Goal: Information Seeking & Learning: Check status

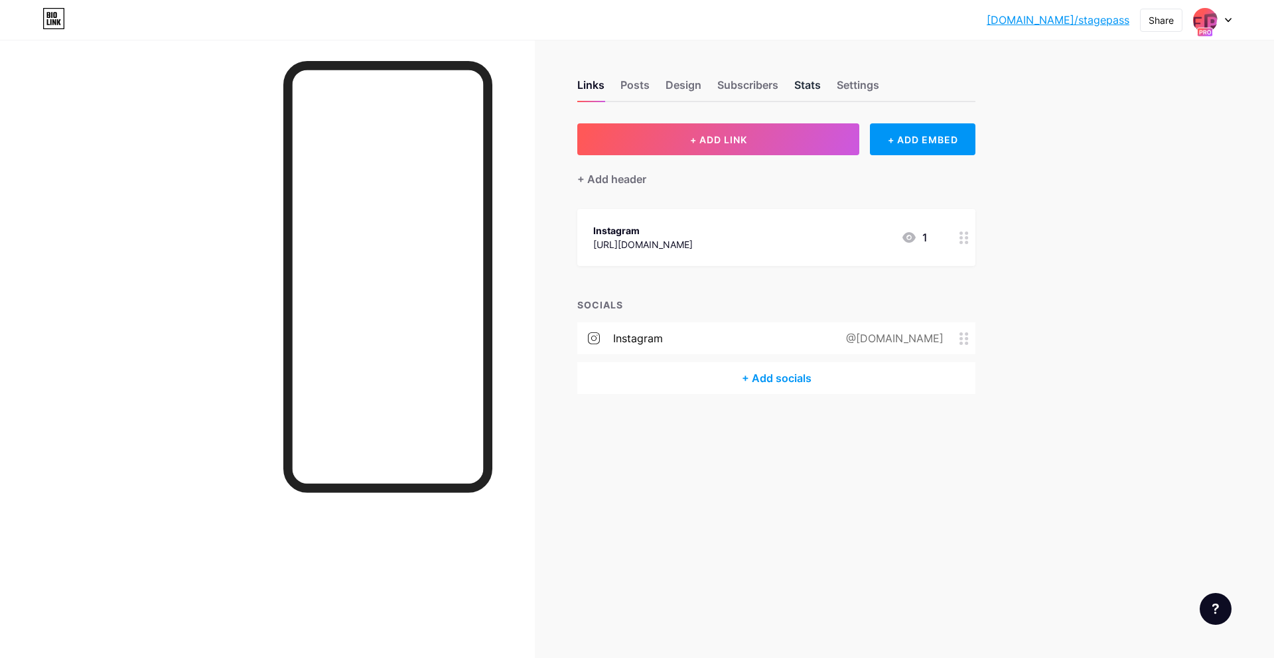
click at [817, 86] on div "Stats" at bounding box center [807, 89] width 27 height 24
click at [1207, 21] on img at bounding box center [1204, 19] width 21 height 21
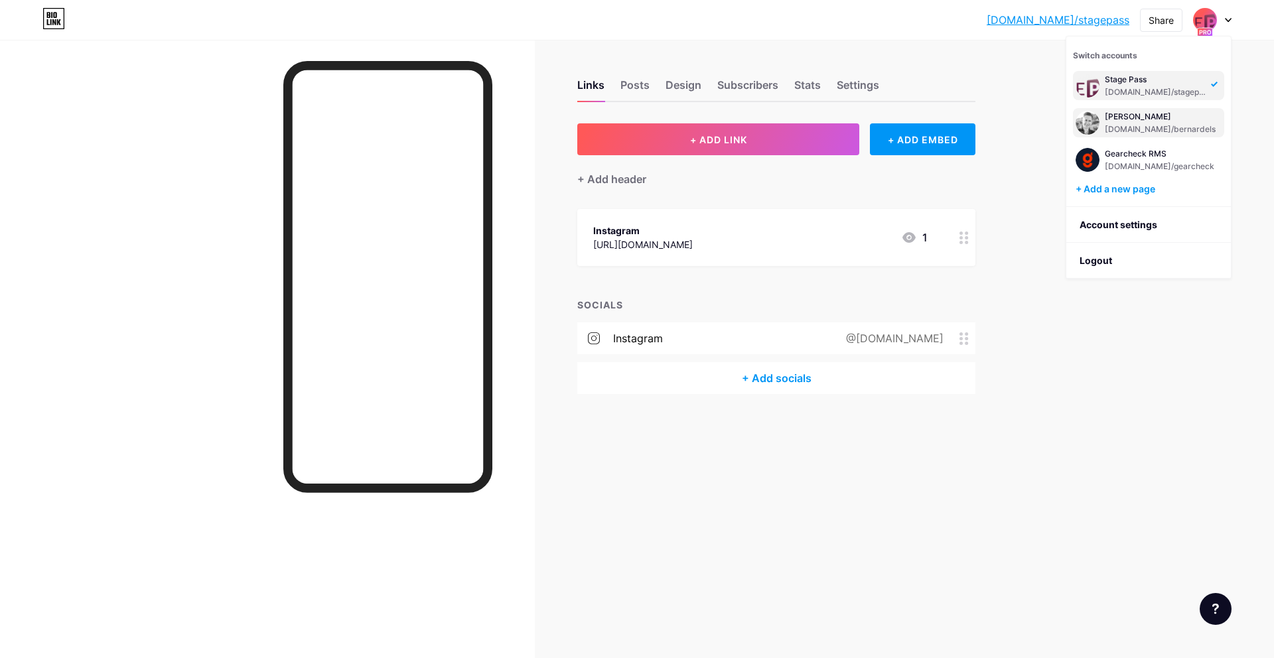
click at [1135, 127] on div "[DOMAIN_NAME]/bernardels" at bounding box center [1160, 129] width 111 height 11
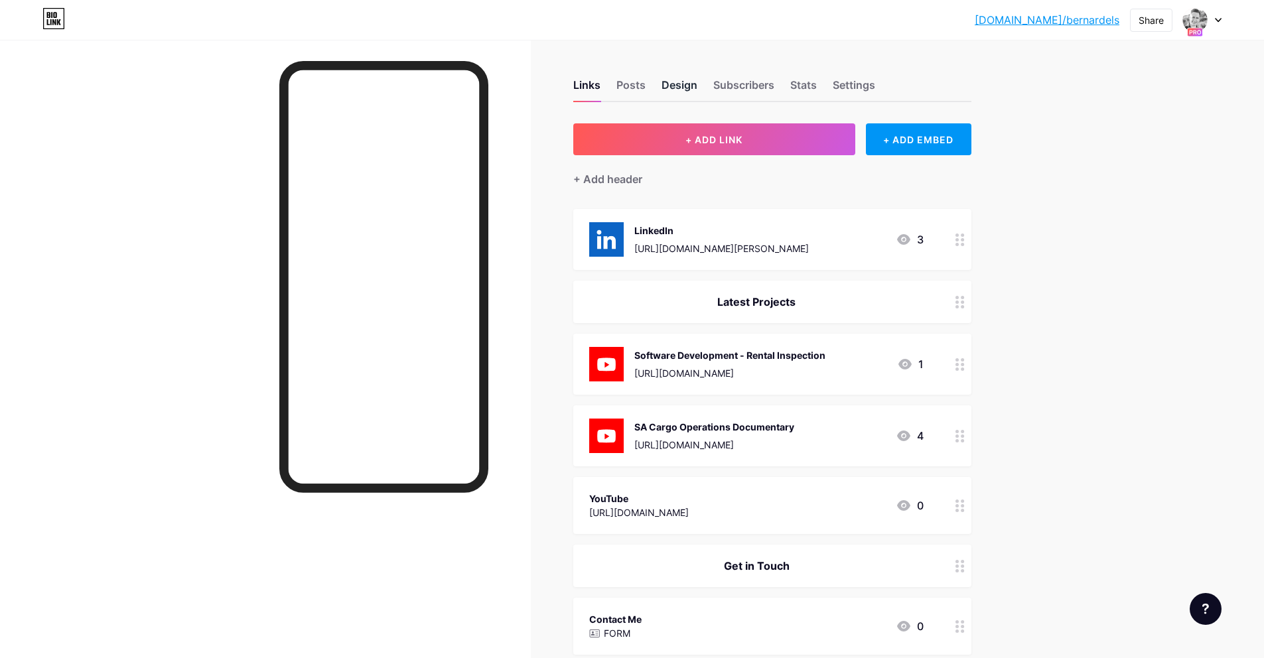
click at [685, 86] on div "Design" at bounding box center [680, 89] width 36 height 24
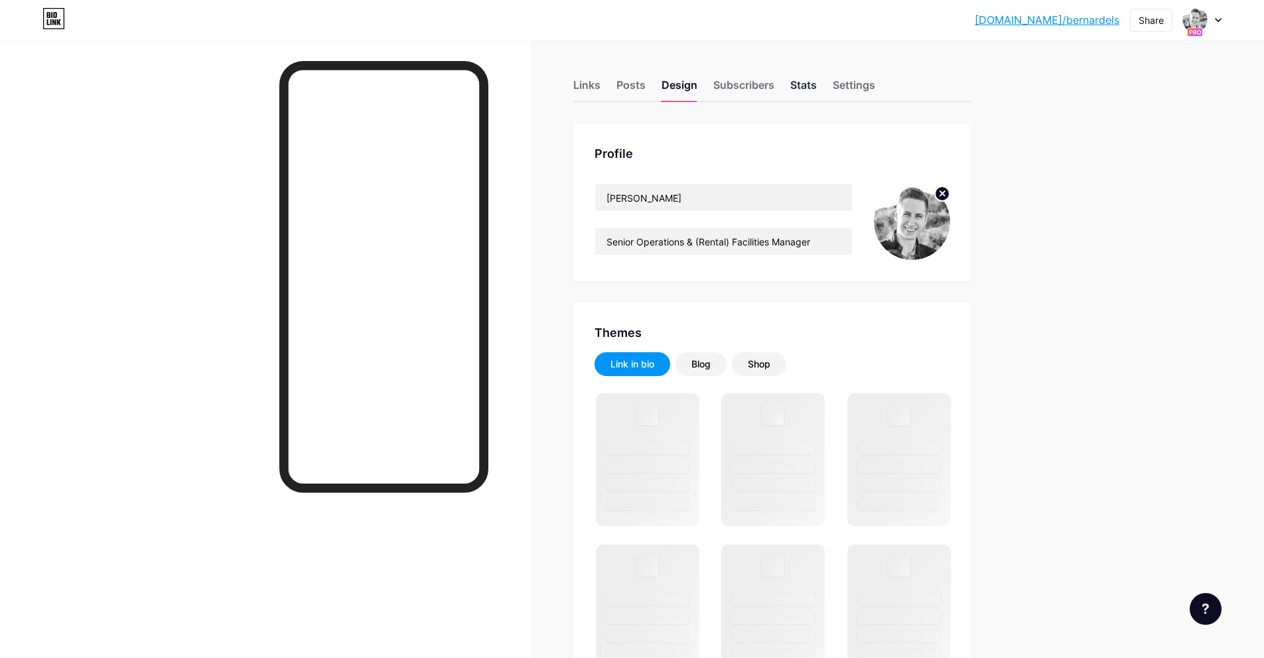
click at [804, 87] on div "Stats" at bounding box center [803, 89] width 27 height 24
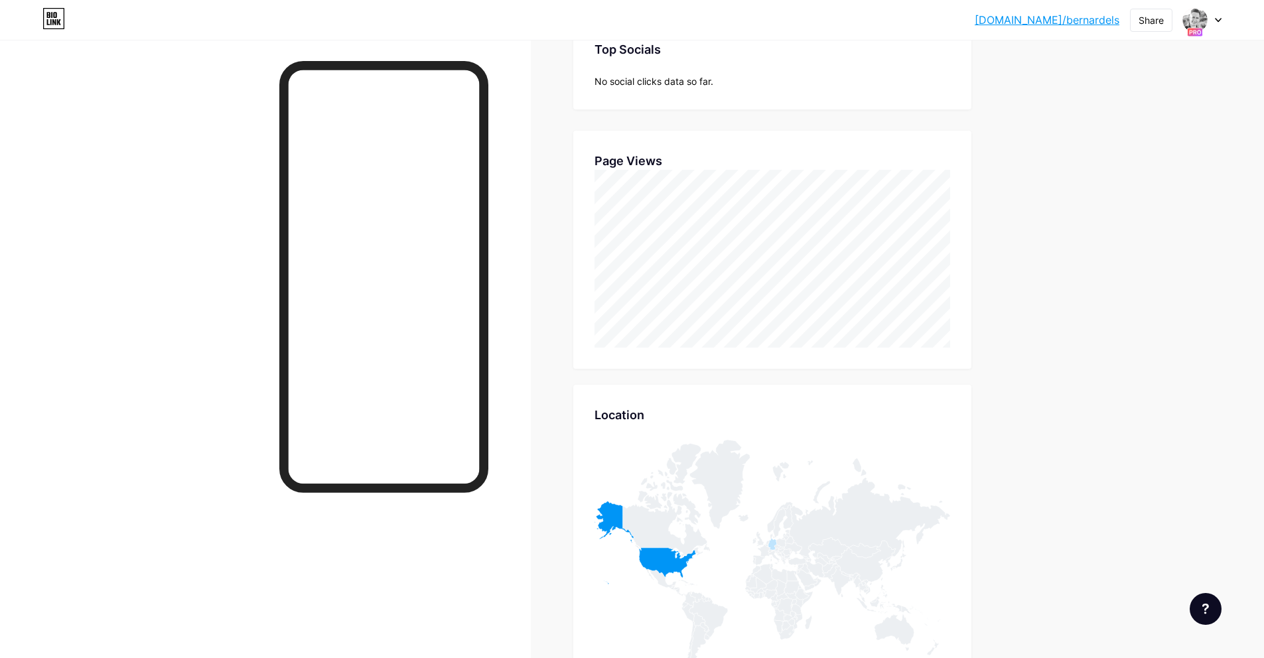
scroll to position [314, 0]
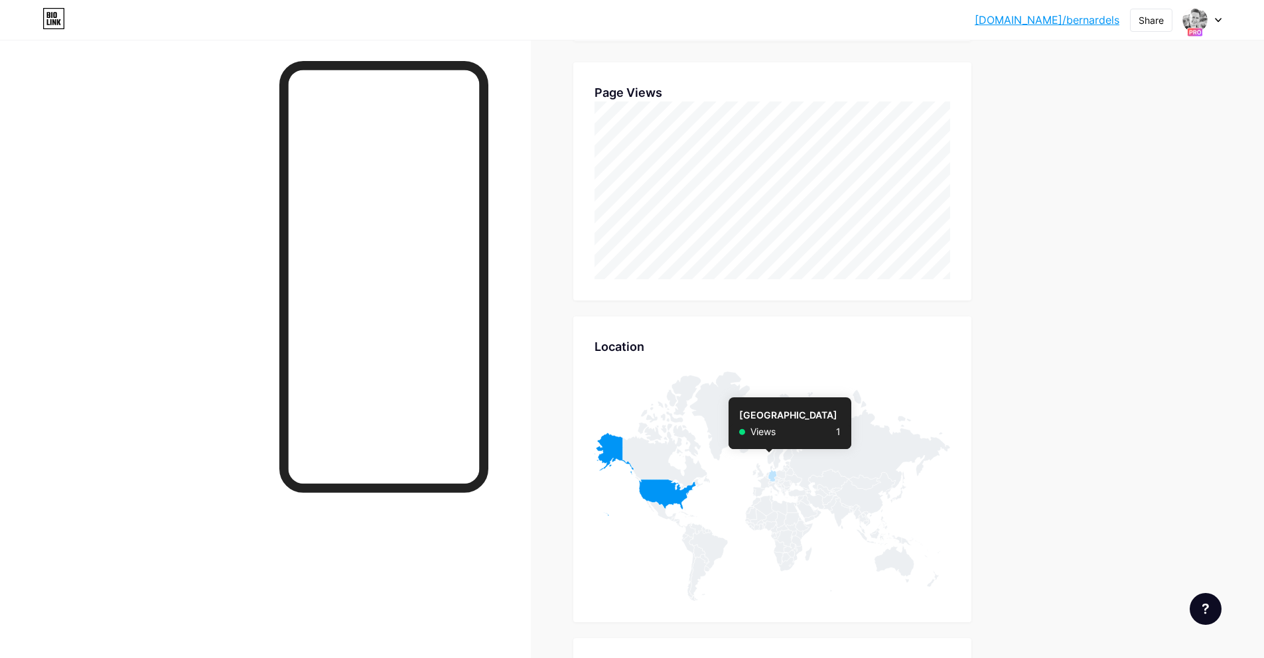
click at [776, 476] on icon at bounding box center [772, 476] width 9 height 12
drag, startPoint x: 636, startPoint y: 98, endPoint x: 685, endPoint y: 97, distance: 49.1
click at [669, 97] on div "Page Views Page Views" at bounding box center [772, 181] width 398 height 238
click at [685, 97] on div "Page Views" at bounding box center [773, 93] width 356 height 18
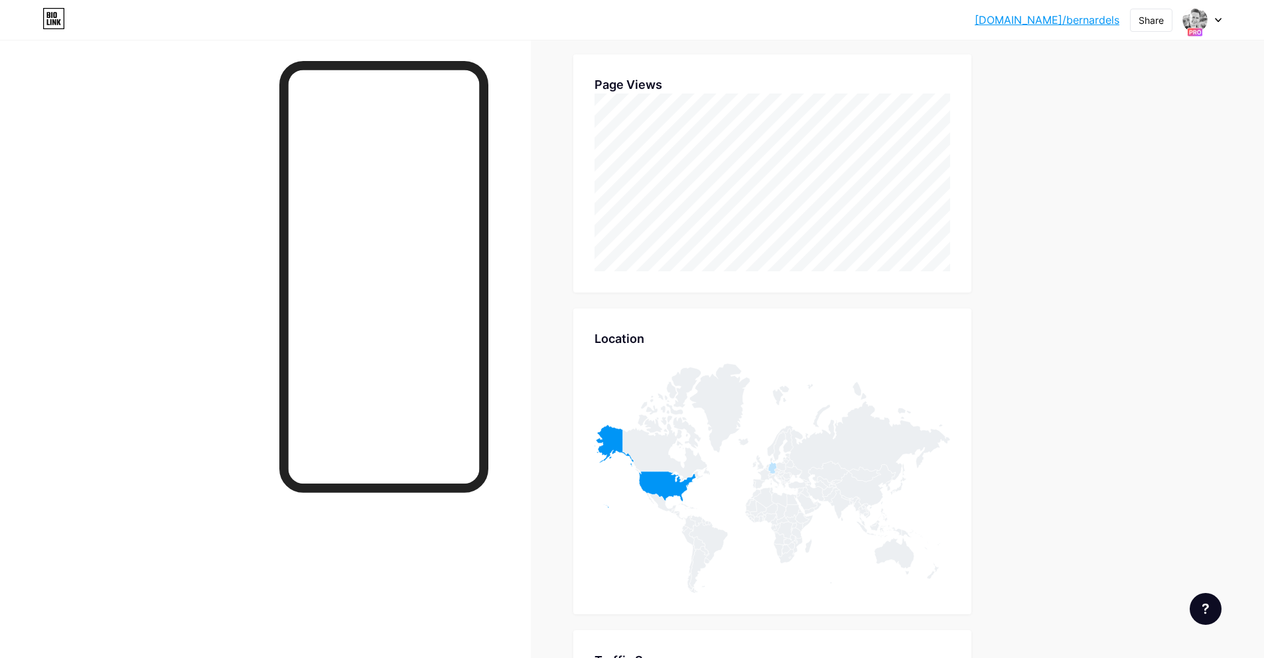
scroll to position [478, 0]
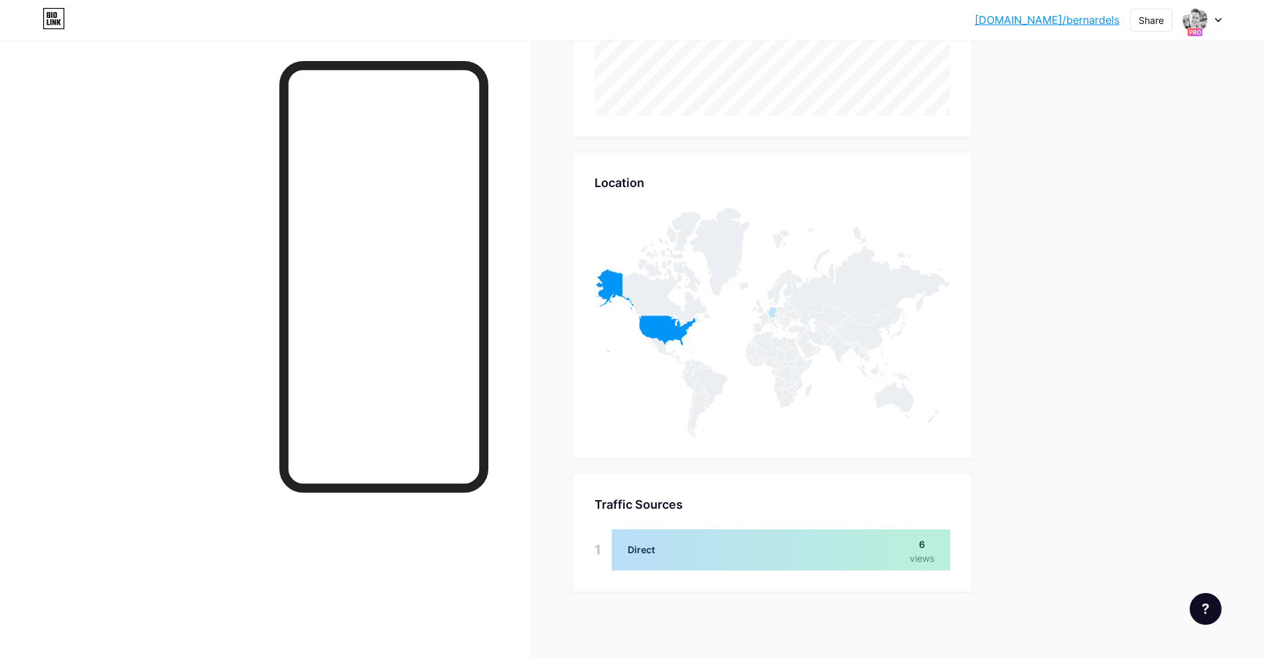
drag, startPoint x: 831, startPoint y: 553, endPoint x: 993, endPoint y: 553, distance: 162.6
click at [993, 553] on div "Links Posts Design Subscribers Stats Settings Stats & Insights Page Stats 30 Da…" at bounding box center [513, 110] width 1027 height 1096
drag, startPoint x: 965, startPoint y: 549, endPoint x: 579, endPoint y: 486, distance: 391.9
click at [586, 486] on div "Links Posts Design Subscribers Stats Settings Stats & Insights Page Stats 30 Da…" at bounding box center [513, 110] width 1027 height 1096
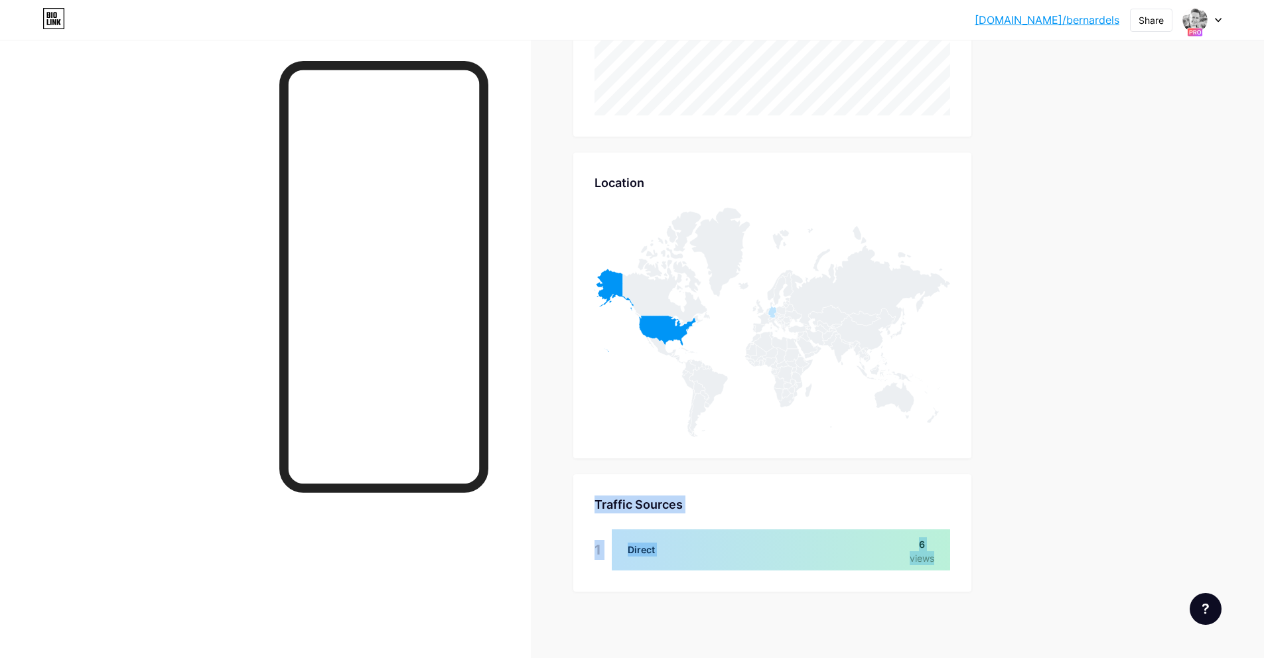
click at [579, 486] on div "Traffic Sources Traffic Sources 1 Direct 6 views" at bounding box center [772, 532] width 398 height 117
drag, startPoint x: 815, startPoint y: 546, endPoint x: 918, endPoint y: 549, distance: 103.6
click at [918, 549] on div at bounding box center [781, 549] width 338 height 41
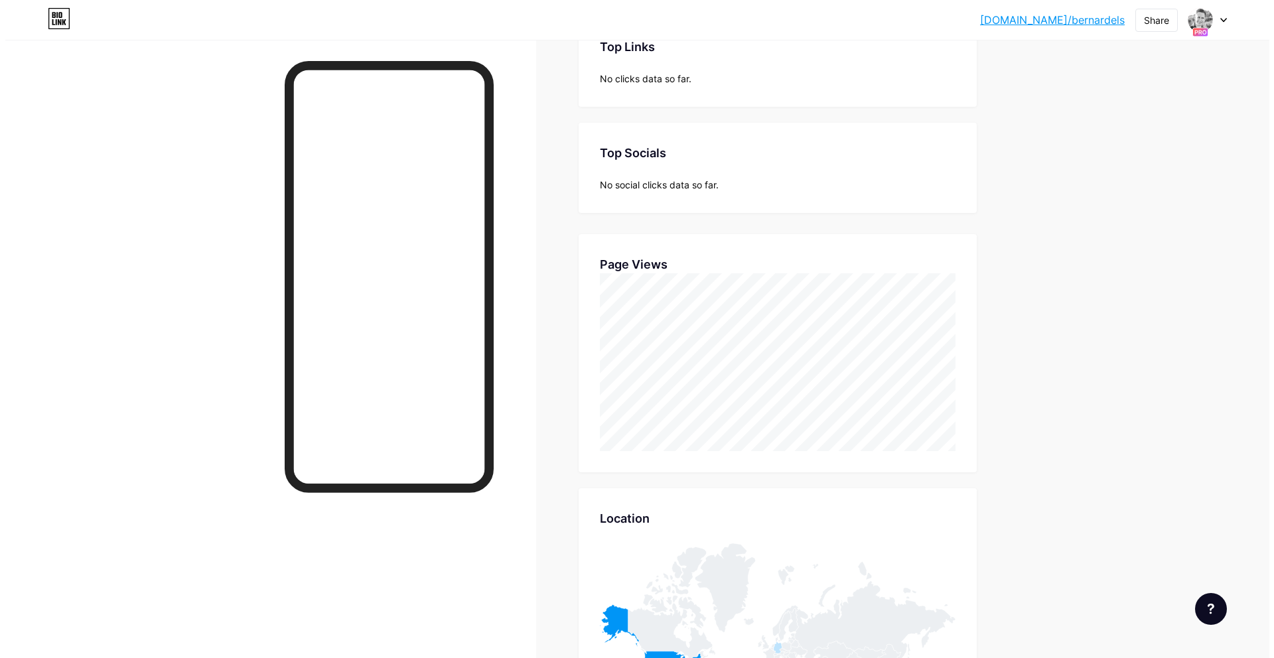
scroll to position [0, 0]
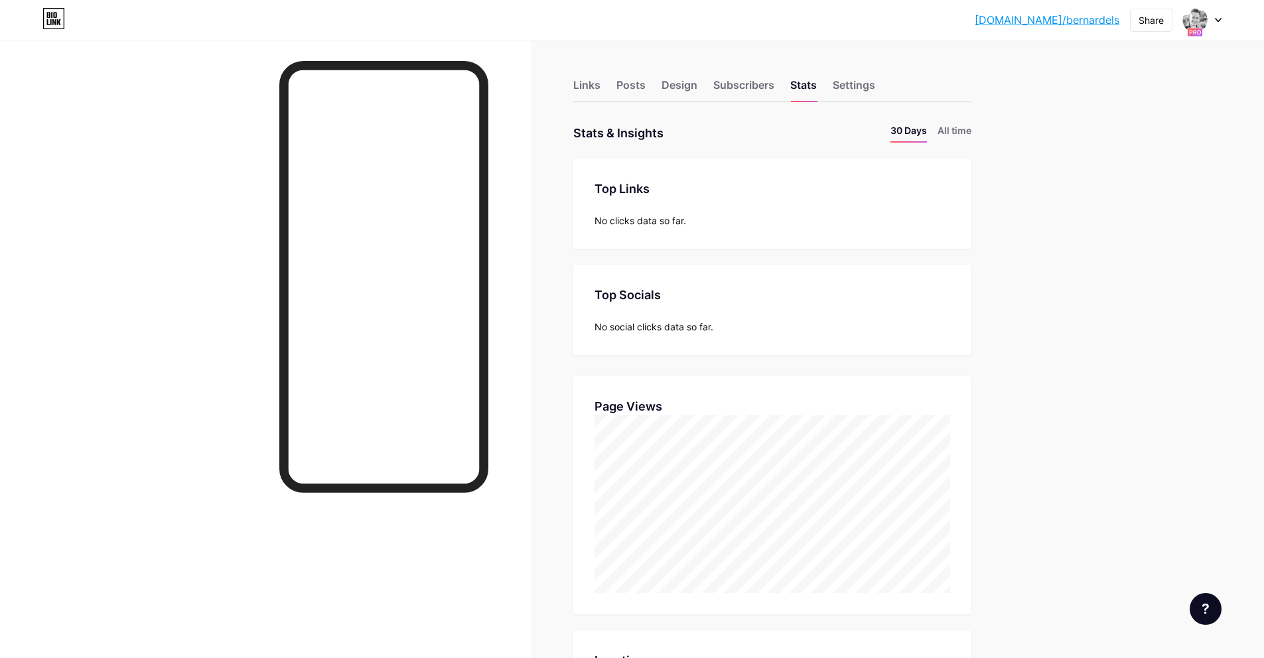
click at [1008, 131] on div "Links Posts Design Subscribers Stats Settings Stats & Insights Page Stats 30 Da…" at bounding box center [513, 588] width 1027 height 1096
drag, startPoint x: 583, startPoint y: 217, endPoint x: 797, endPoint y: 365, distance: 260.4
click at [797, 365] on div "Stats & Insights Page Stats 30 Days All time Top Links Links No clicks data so …" at bounding box center [772, 596] width 398 height 946
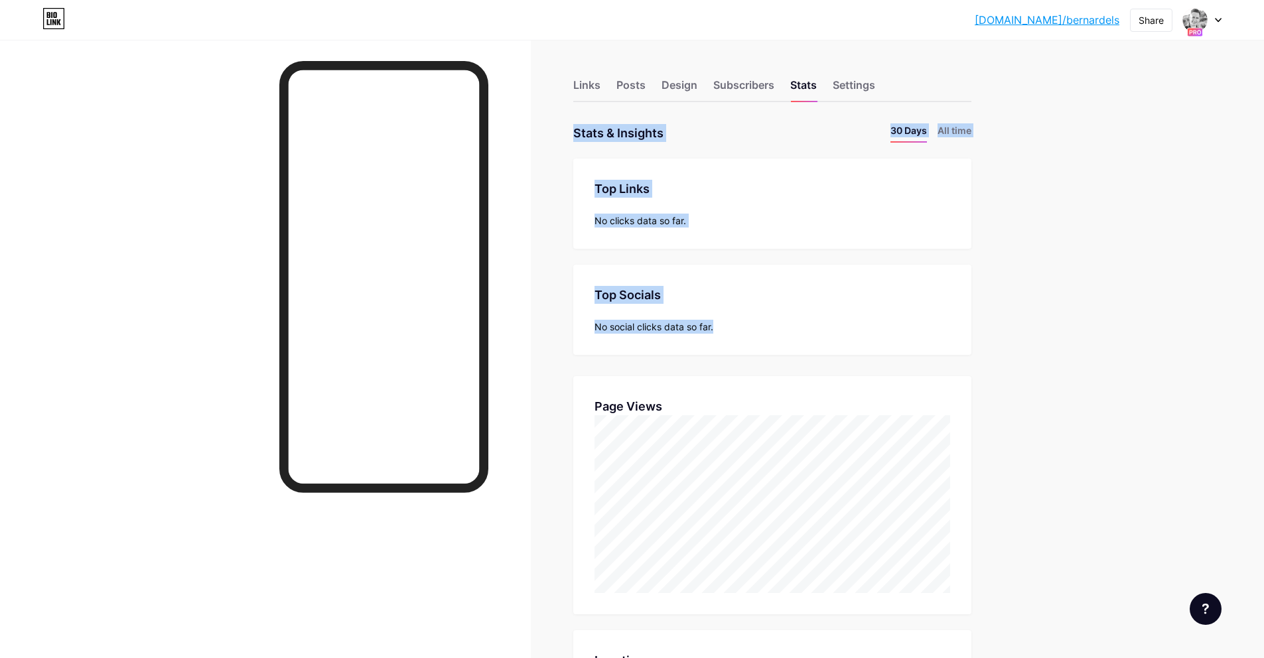
drag, startPoint x: 782, startPoint y: 334, endPoint x: 568, endPoint y: 134, distance: 292.5
click at [568, 134] on div "Links Posts Design Subscribers Stats Settings Stats & Insights Page Stats 30 Da…" at bounding box center [513, 588] width 1027 height 1096
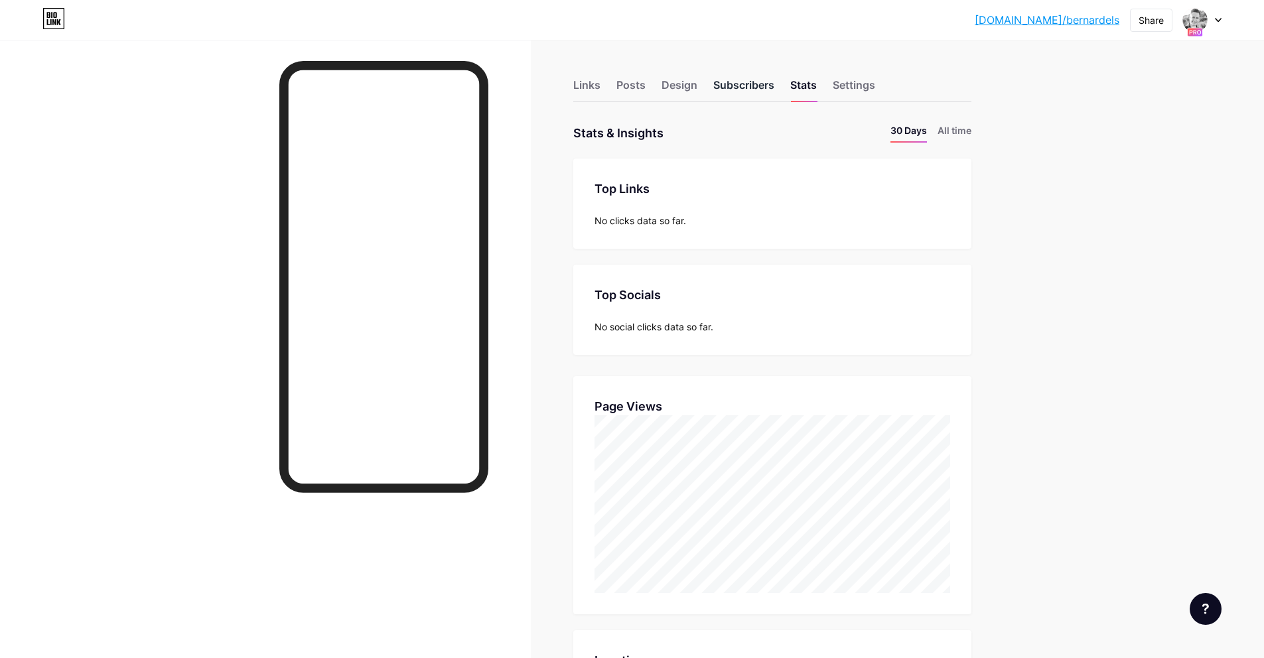
click at [737, 85] on div "Subscribers" at bounding box center [743, 89] width 61 height 24
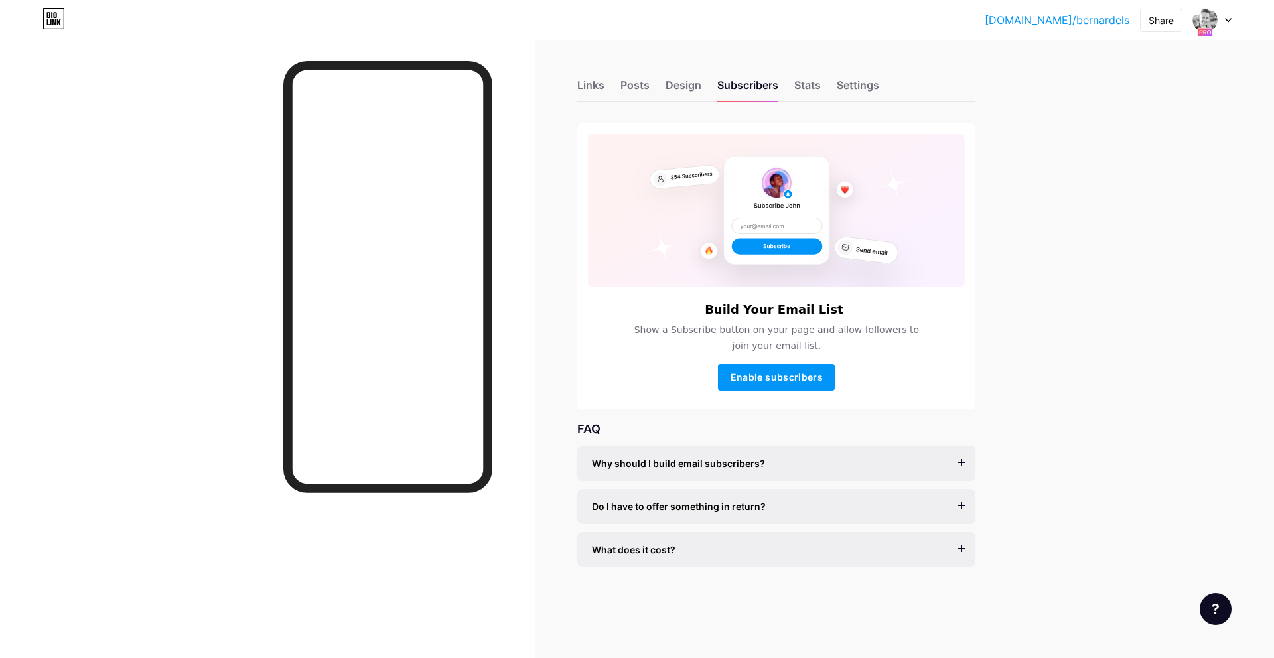
drag, startPoint x: 735, startPoint y: 318, endPoint x: 879, endPoint y: 357, distance: 149.7
click at [832, 348] on div "Build Your Email List Show a Subscribe button on your page and allow followers …" at bounding box center [776, 347] width 377 height 88
click at [879, 357] on div "Build Your Email List Show a Subscribe button on your page and allow followers …" at bounding box center [776, 347] width 377 height 88
